Goal: Task Accomplishment & Management: Manage account settings

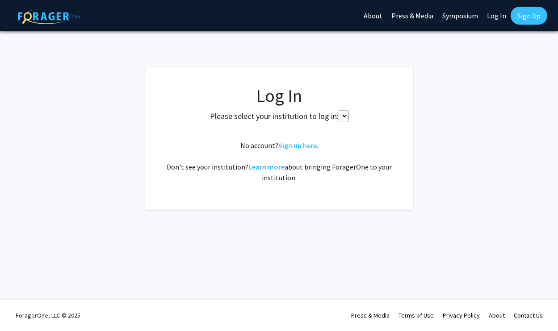
select select
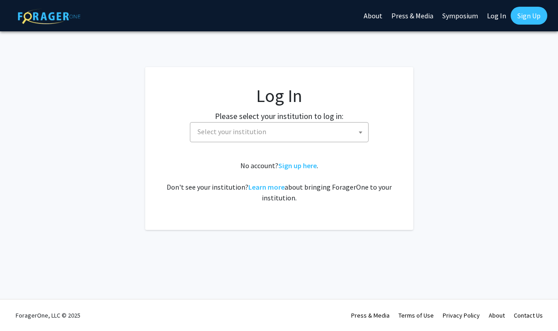
click at [261, 119] on label "Please select your institution to log in:" at bounding box center [279, 116] width 129 height 12
click at [260, 130] on span "Select your institution" at bounding box center [231, 131] width 69 height 9
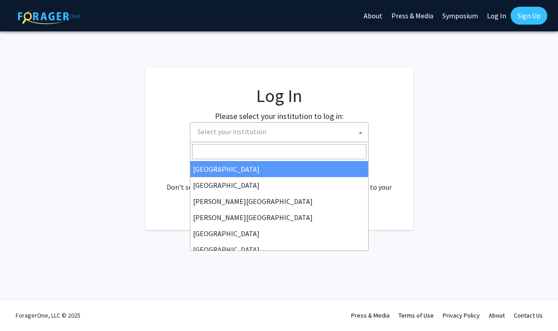
type input "u"
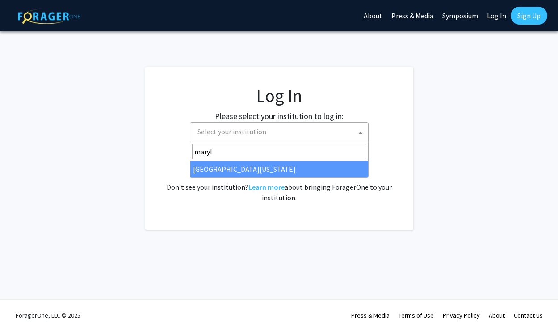
type input "maryl"
select select "31"
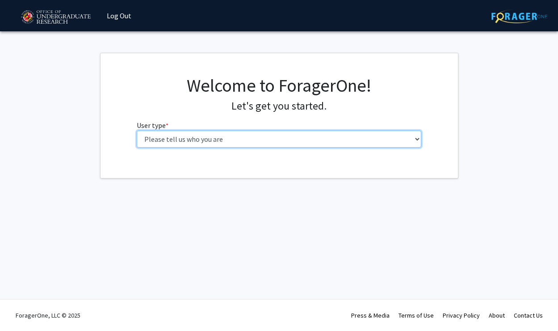
select select "1: undergrad"
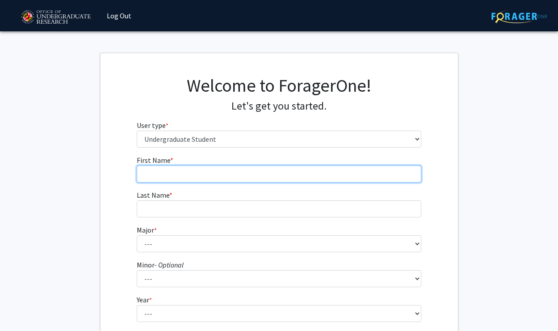
click at [201, 171] on input "First Name * required" at bounding box center [279, 173] width 285 height 17
type input "[PERSON_NAME]"
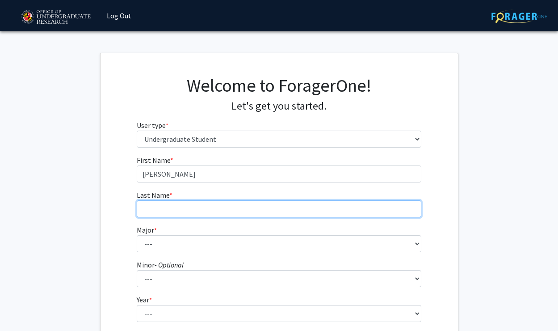
click at [187, 207] on input "Last Name * required" at bounding box center [279, 208] width 285 height 17
type input "[PERSON_NAME]"
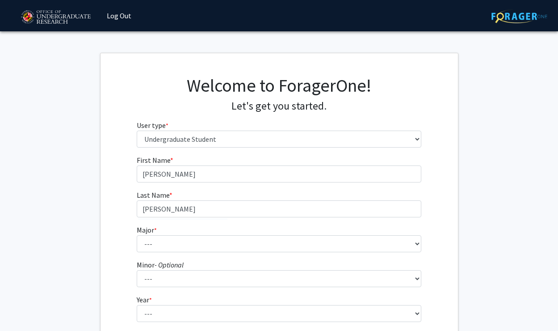
click at [186, 232] on fg-select "Major * required --- Accounting Aerospace Engineering African American and Afri…" at bounding box center [279, 238] width 285 height 28
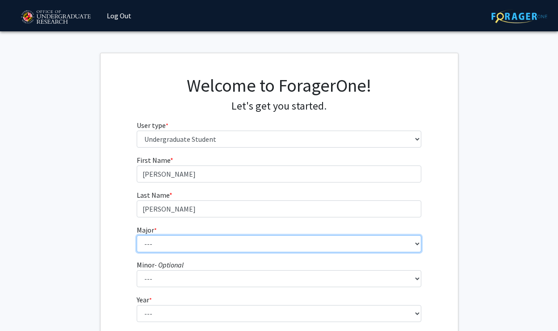
select select "28: 2329"
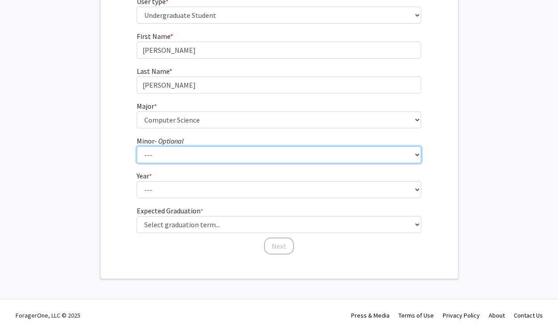
scroll to position [123, 0]
select select "69: 1872"
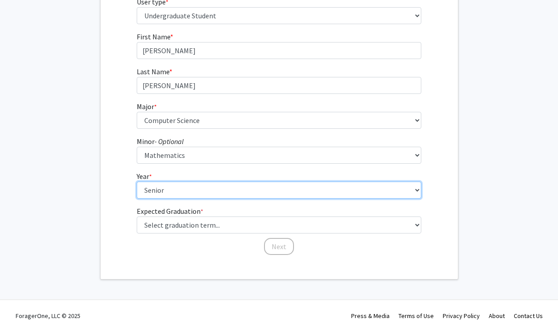
select select "3: junior"
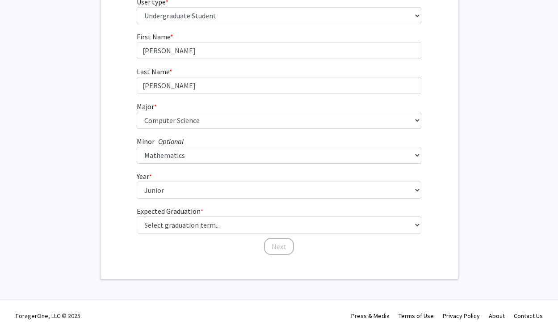
click at [194, 215] on label "Expected Graduation * required" at bounding box center [170, 211] width 67 height 11
click at [194, 216] on select "Select graduation term... Spring 2025 Summer 2025 Fall 2025 Winter 2025 Spring …" at bounding box center [279, 224] width 285 height 17
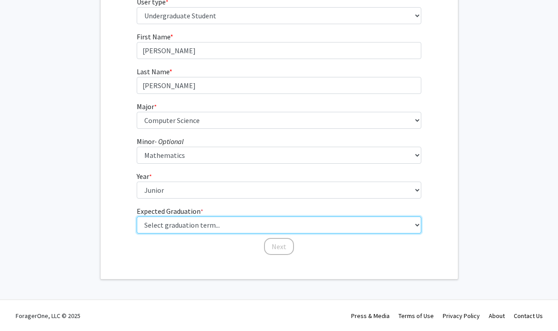
select select "9: spring_2027"
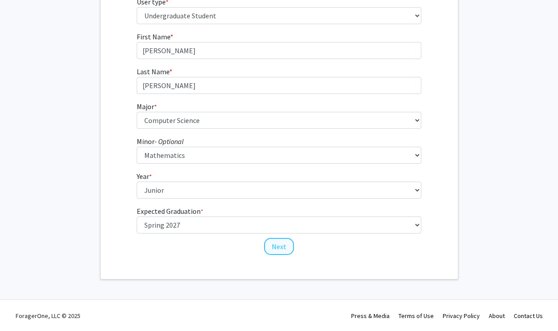
click at [275, 246] on button "Next" at bounding box center [279, 246] width 30 height 17
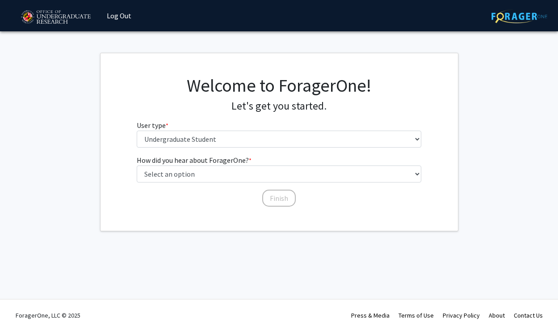
scroll to position [0, 0]
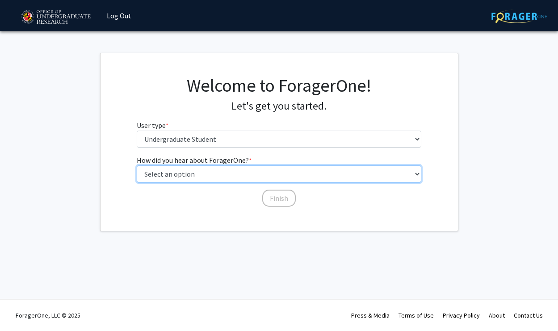
select select "3: university_website"
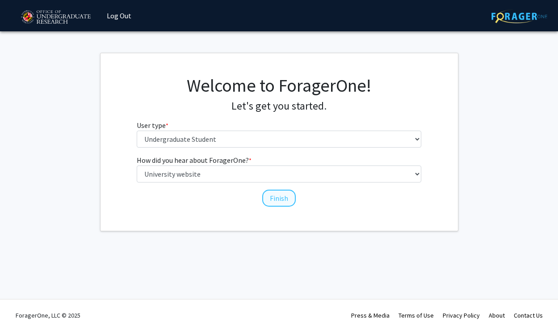
click at [289, 195] on button "Finish" at bounding box center [279, 197] width 34 height 17
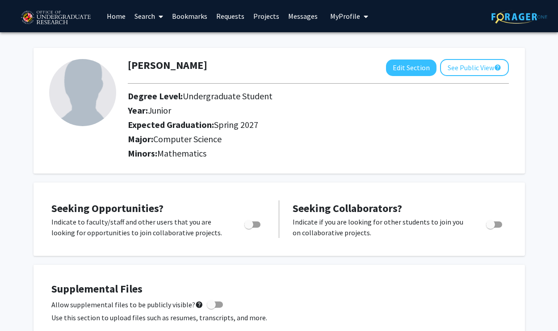
click at [160, 19] on icon at bounding box center [161, 16] width 4 height 7
click at [164, 59] on span "Students" at bounding box center [157, 59] width 55 height 18
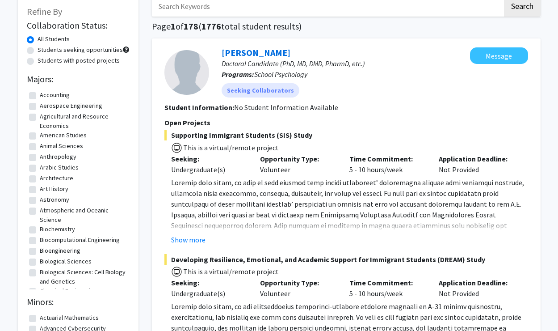
scroll to position [7, 0]
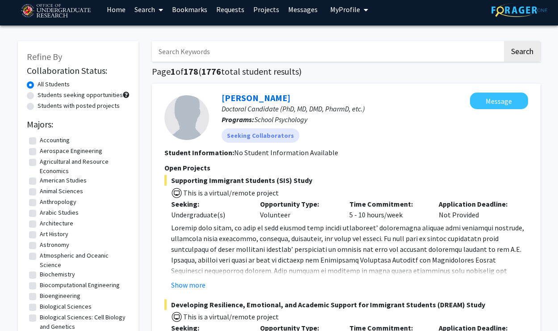
click at [38, 107] on label "Students with posted projects" at bounding box center [79, 105] width 82 height 9
click at [38, 107] on input "Students with posted projects" at bounding box center [41, 104] width 6 height 6
radio input "true"
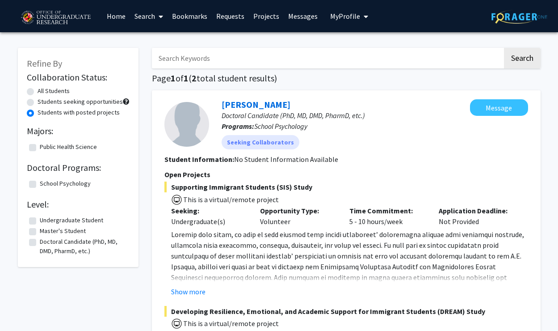
click at [38, 92] on label "All Students" at bounding box center [54, 90] width 32 height 9
click at [38, 92] on input "All Students" at bounding box center [41, 89] width 6 height 6
radio input "true"
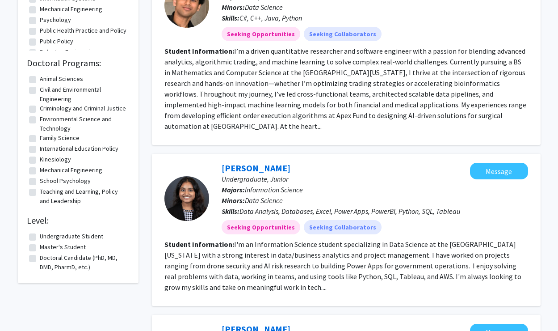
scroll to position [777, 0]
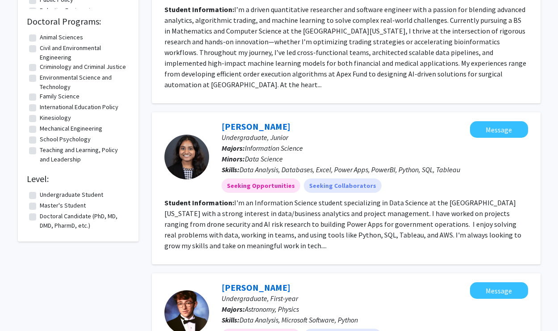
click at [204, 236] on fg-read-more "I'm an Information Science student specializing in Data Science at the [GEOGRAP…" at bounding box center [342, 224] width 357 height 52
click at [220, 235] on section "Student Information: I'm an Information Science student specializing in Data Sc…" at bounding box center [346, 224] width 364 height 54
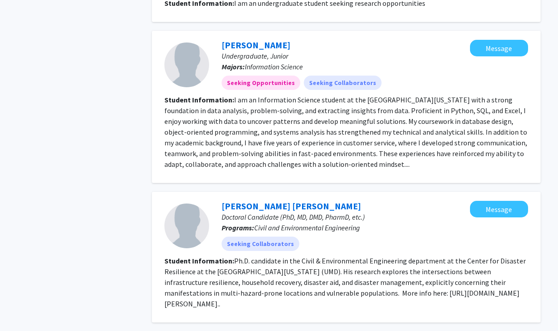
scroll to position [1531, 0]
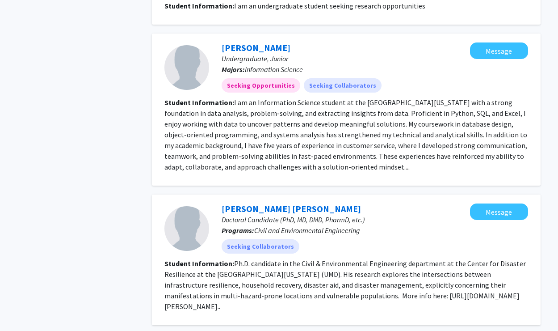
click at [332, 143] on fg-read-more "I am an Information Science student at the [GEOGRAPHIC_DATA][US_STATE] with a s…" at bounding box center [345, 134] width 363 height 73
click at [254, 42] on link "[PERSON_NAME]" at bounding box center [256, 47] width 69 height 11
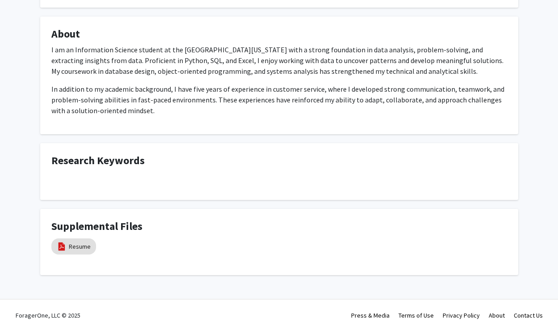
scroll to position [135, 0]
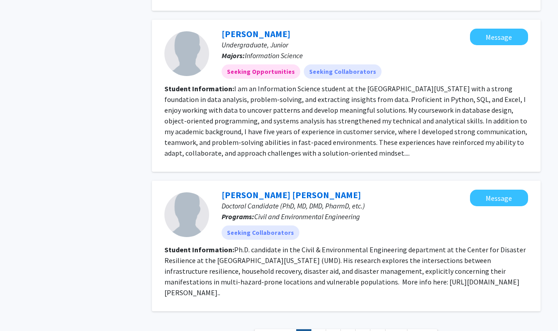
scroll to position [1584, 0]
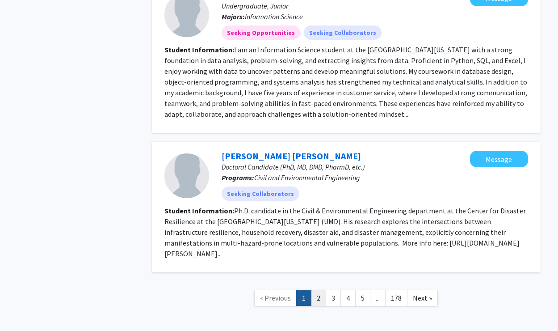
click at [319, 290] on link "2" at bounding box center [318, 298] width 15 height 16
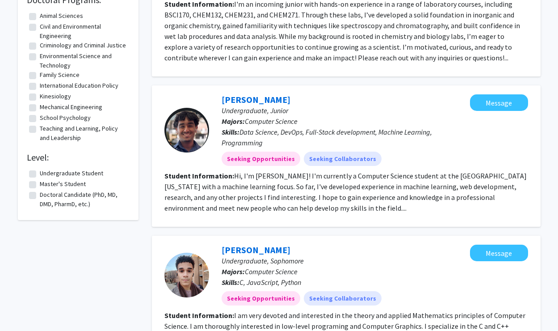
scroll to position [844, 0]
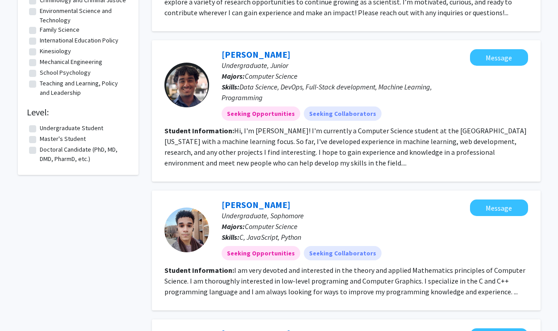
click at [40, 160] on label "Doctoral Candidate (PhD, MD, DMD, PharmD, etc.)" at bounding box center [84, 154] width 88 height 19
click at [40, 151] on input "Doctoral Candidate (PhD, MD, DMD, PharmD, etc.)" at bounding box center [43, 148] width 6 height 6
checkbox input "true"
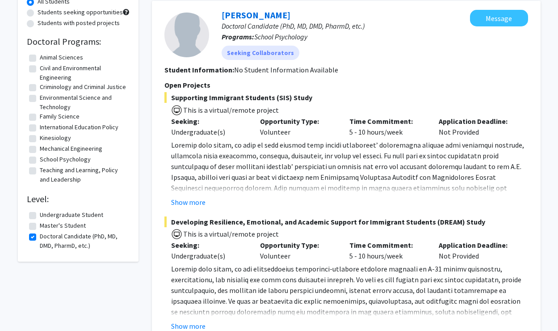
scroll to position [263, 0]
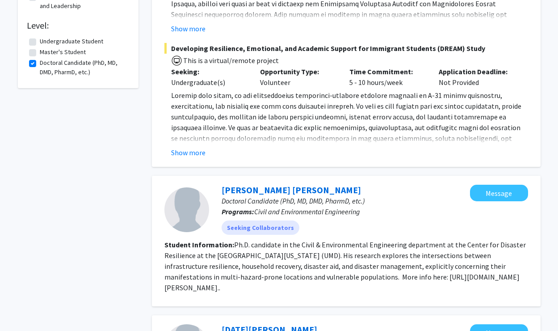
click at [40, 57] on label "Master's Student" at bounding box center [63, 51] width 46 height 9
click at [40, 53] on input "Master's Student" at bounding box center [43, 50] width 6 height 6
checkbox input "true"
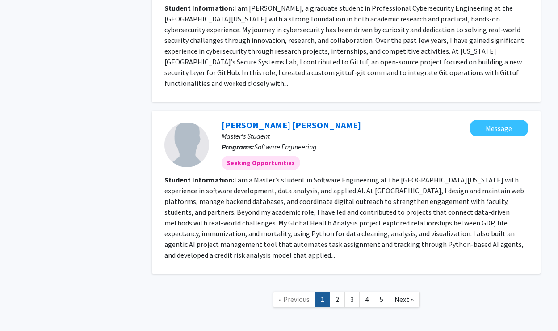
scroll to position [1346, 0]
click at [338, 292] on link "2" at bounding box center [337, 300] width 15 height 16
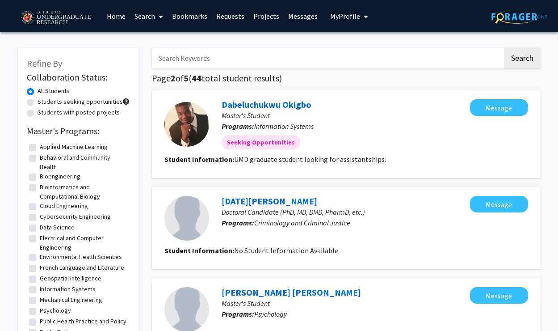
click at [268, 20] on link "Projects" at bounding box center [266, 15] width 35 height 31
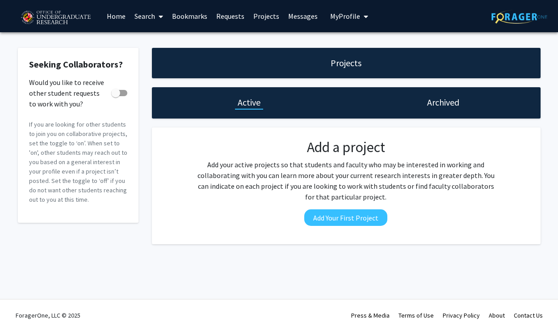
click at [308, 17] on link "Messages" at bounding box center [303, 15] width 38 height 31
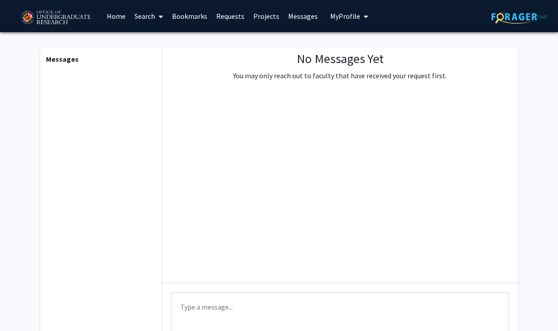
click at [336, 20] on span "My Profile" at bounding box center [345, 16] width 30 height 9
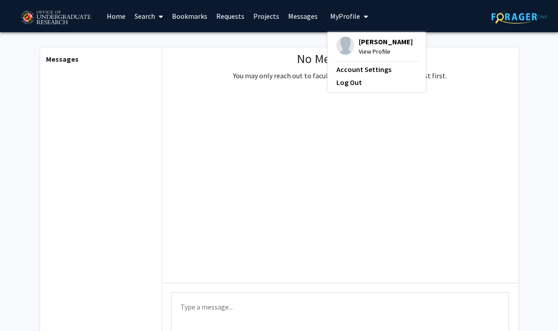
click at [363, 53] on span "View Profile" at bounding box center [386, 51] width 54 height 10
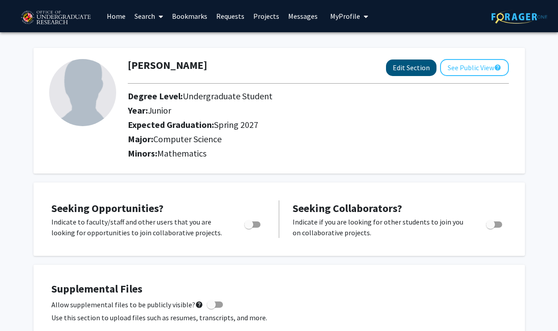
click at [422, 70] on button "Edit Section" at bounding box center [411, 67] width 50 height 17
select select "junior"
select select "37: spring_2027"
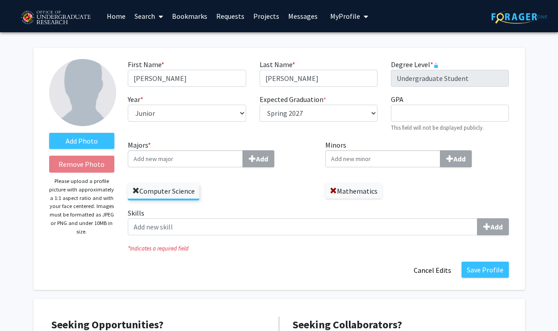
click at [139, 191] on span at bounding box center [135, 190] width 7 height 7
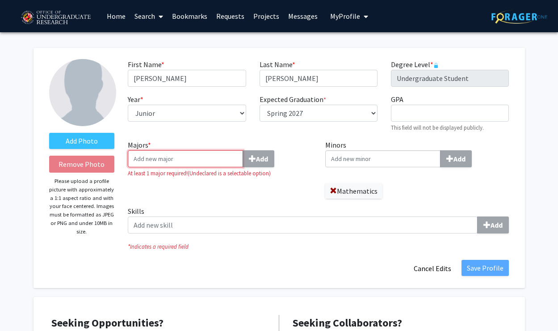
click at [155, 167] on input "Majors * Add" at bounding box center [185, 158] width 115 height 17
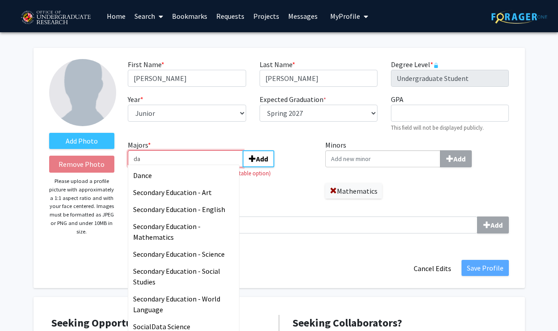
type input "d"
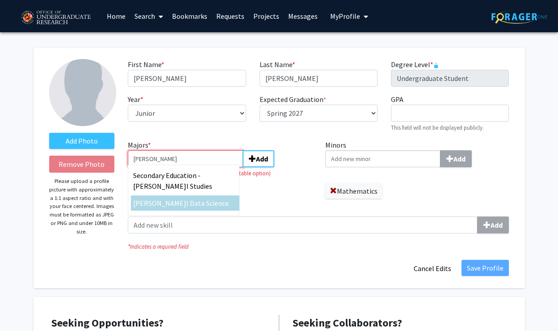
type input "[PERSON_NAME]"
click at [146, 207] on span "[PERSON_NAME]" at bounding box center [159, 202] width 53 height 9
click at [146, 167] on input "[PERSON_NAME]" at bounding box center [185, 158] width 115 height 17
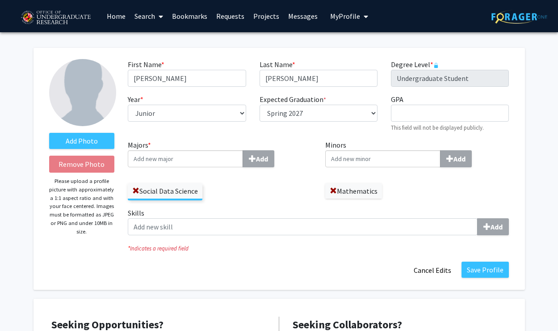
click at [239, 218] on label "Skills Add" at bounding box center [318, 221] width 381 height 28
click at [239, 218] on input "Skills Add" at bounding box center [303, 226] width 350 height 17
click at [475, 271] on button "Save Profile" at bounding box center [485, 269] width 47 height 16
